Goal: Navigation & Orientation: Find specific page/section

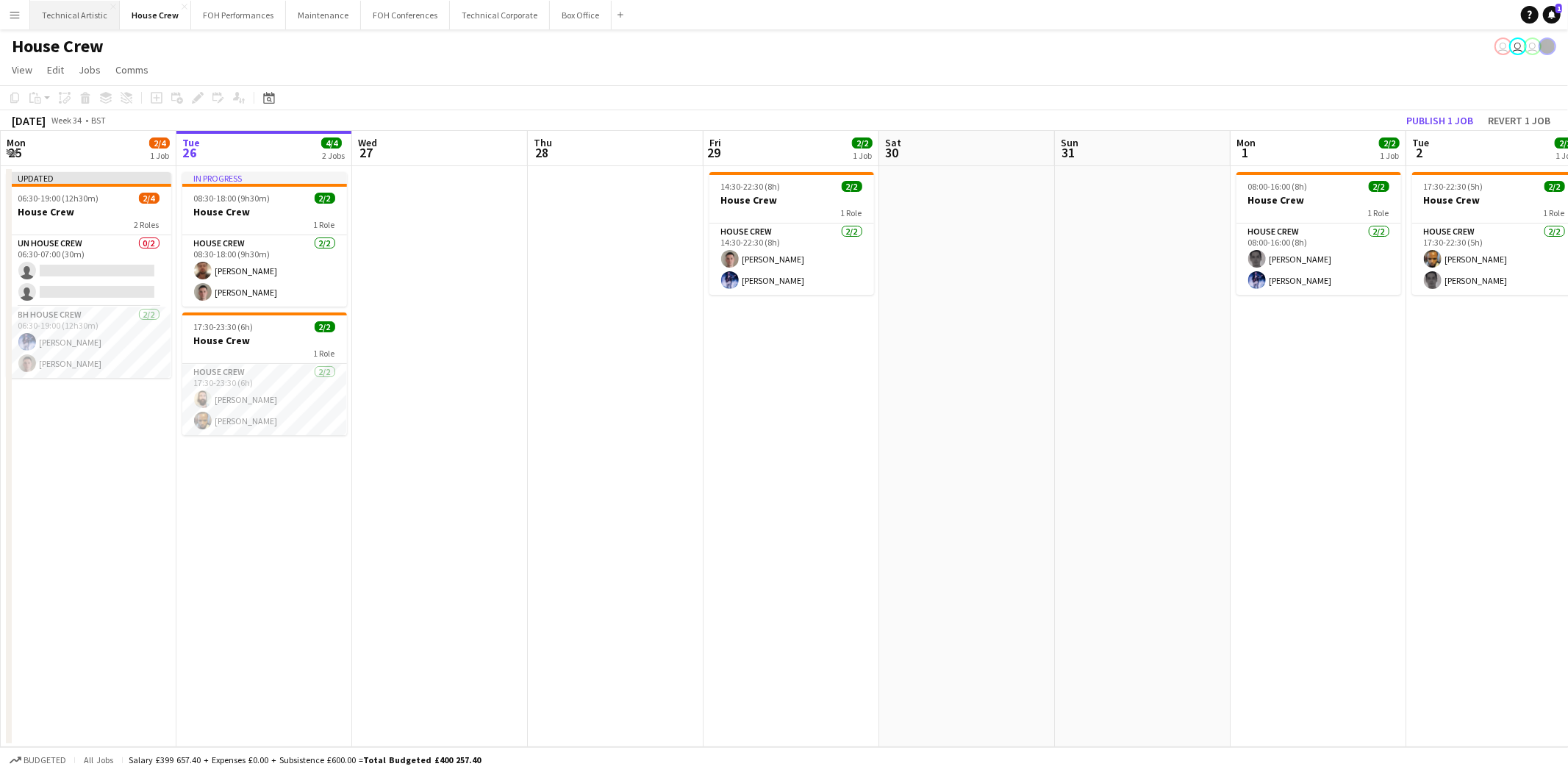
click at [53, 25] on button "Technical Artistic Close" at bounding box center [75, 15] width 89 height 29
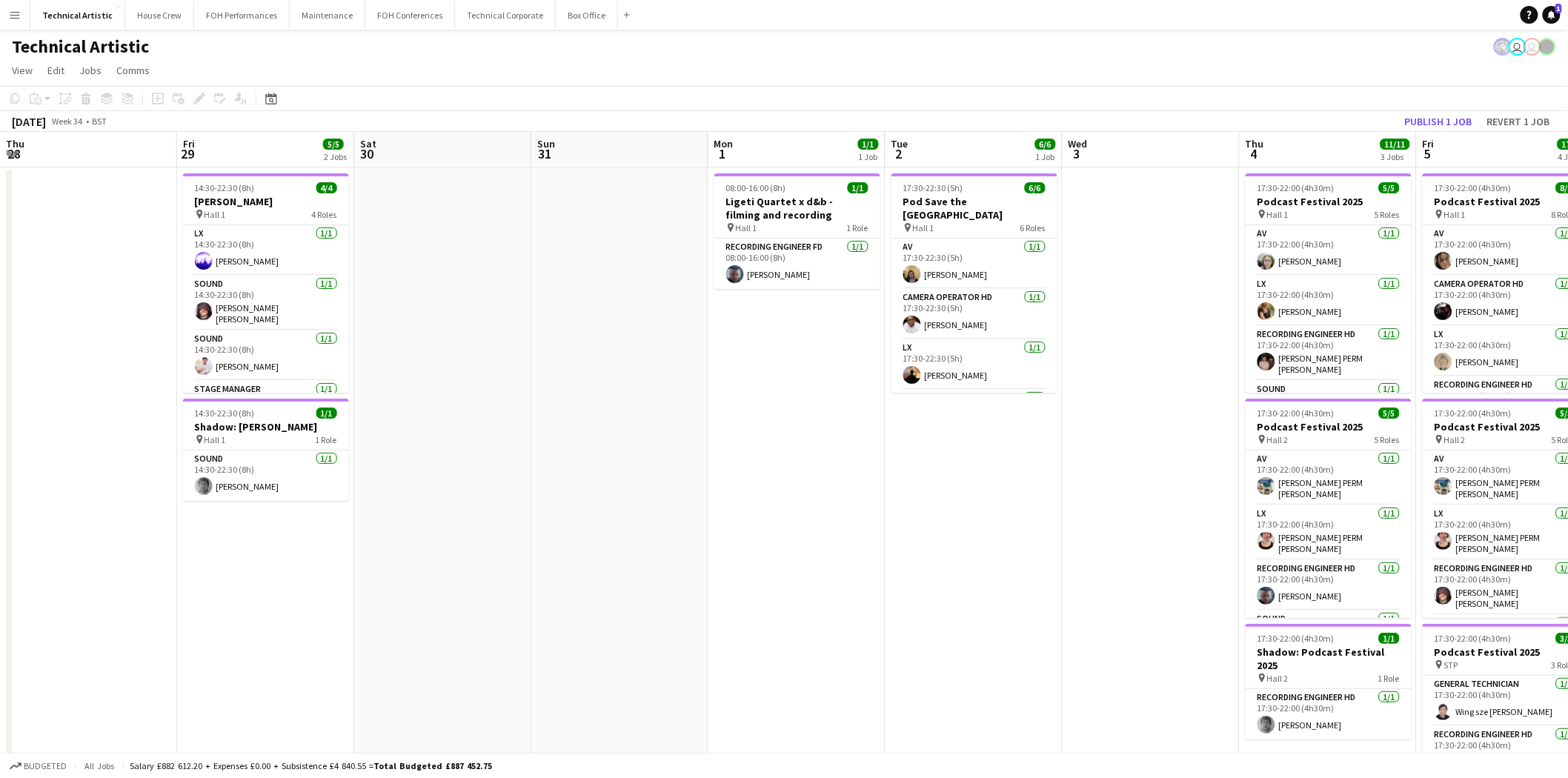
scroll to position [0, 572]
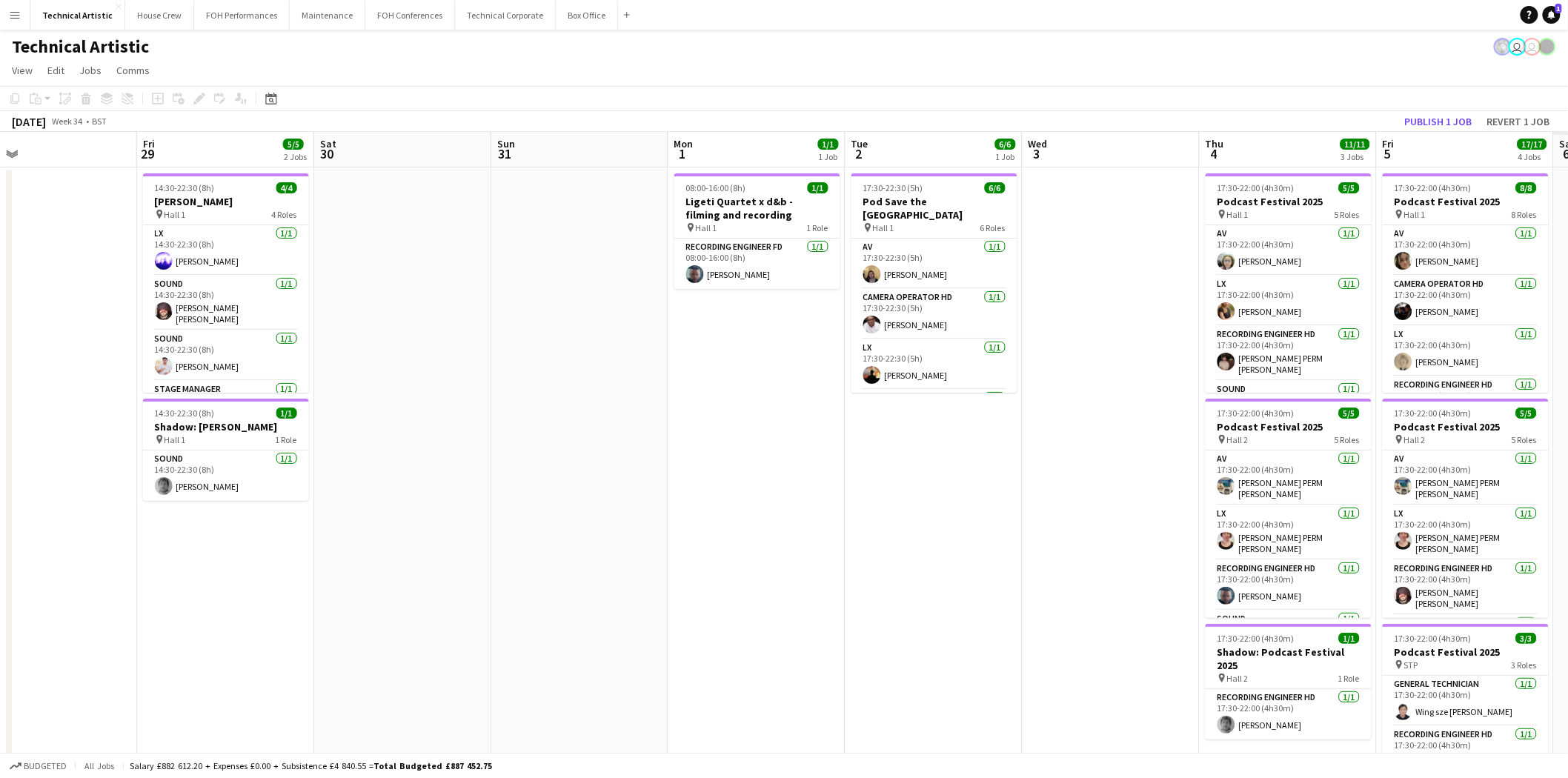
drag, startPoint x: 1395, startPoint y: 558, endPoint x: 824, endPoint y: 562, distance: 571.0
click at [824, 562] on app-calendar-viewport "Mon 25 2/4 1 Job Tue 26 6/6 3 Jobs Wed 27 Thu 28 Fri 29 5/5 2 Jobs Sat 30 Sun 3…" at bounding box center [784, 563] width 1568 height 862
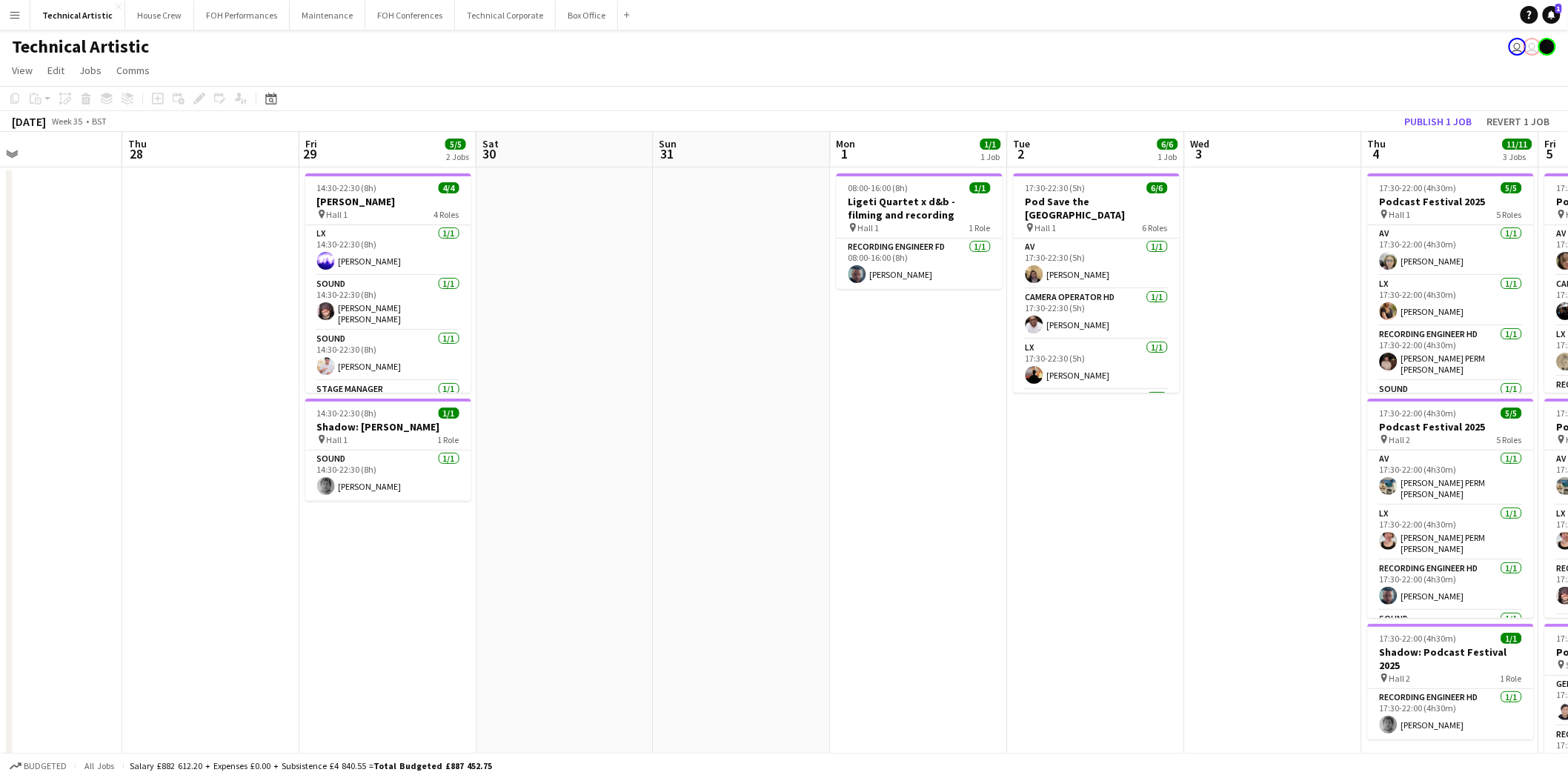
scroll to position [0, 596]
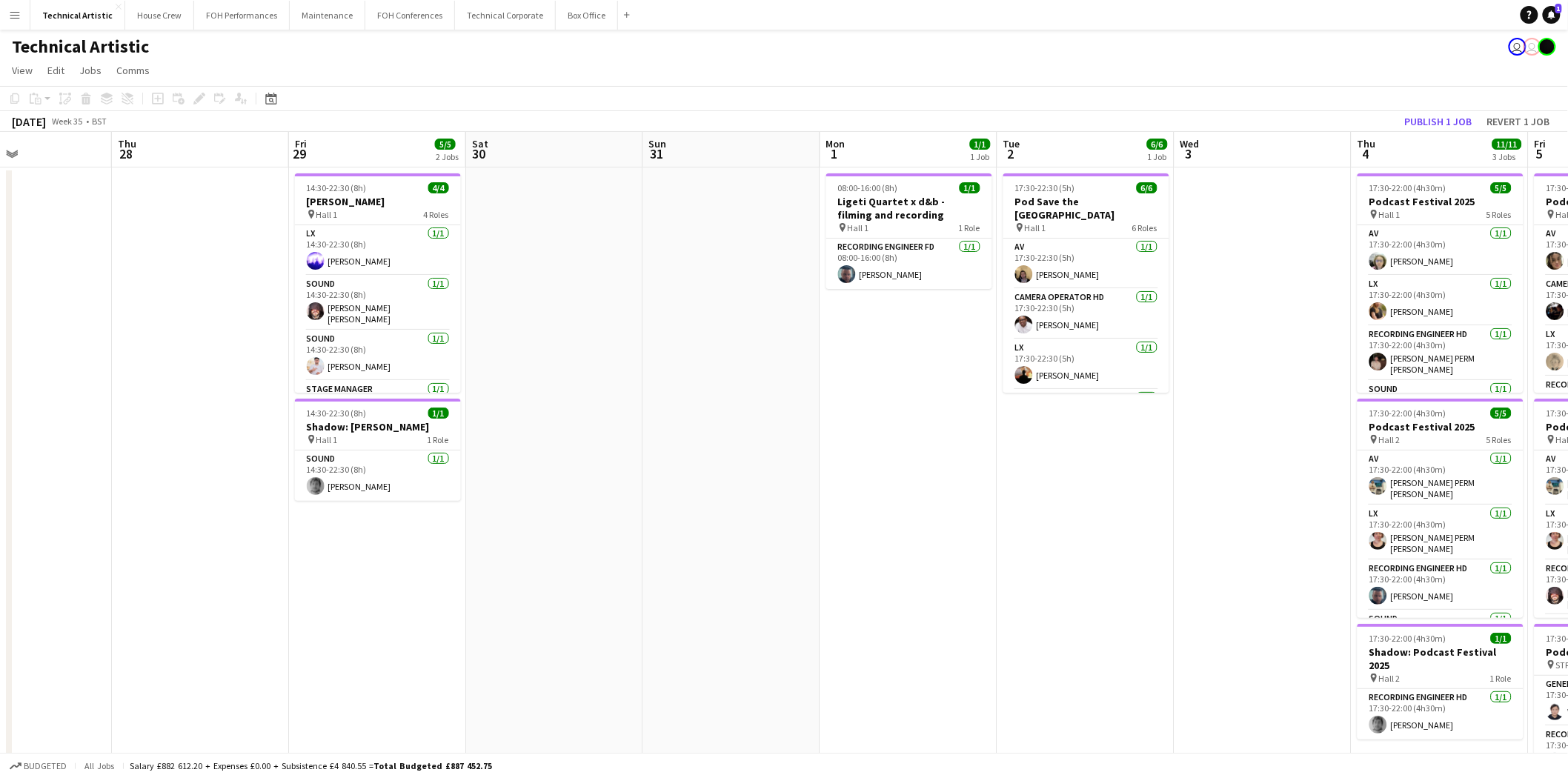
drag, startPoint x: 1322, startPoint y: 478, endPoint x: 902, endPoint y: 452, distance: 420.8
click at [902, 452] on app-calendar-viewport "Sun 24 4/4 1 Job Mon 25 2/4 1 Job Tue 26 6/6 3 Jobs Wed 27 Thu 28 Fri 29 5/5 2 …" at bounding box center [784, 563] width 1568 height 862
